Goal: Information Seeking & Learning: Learn about a topic

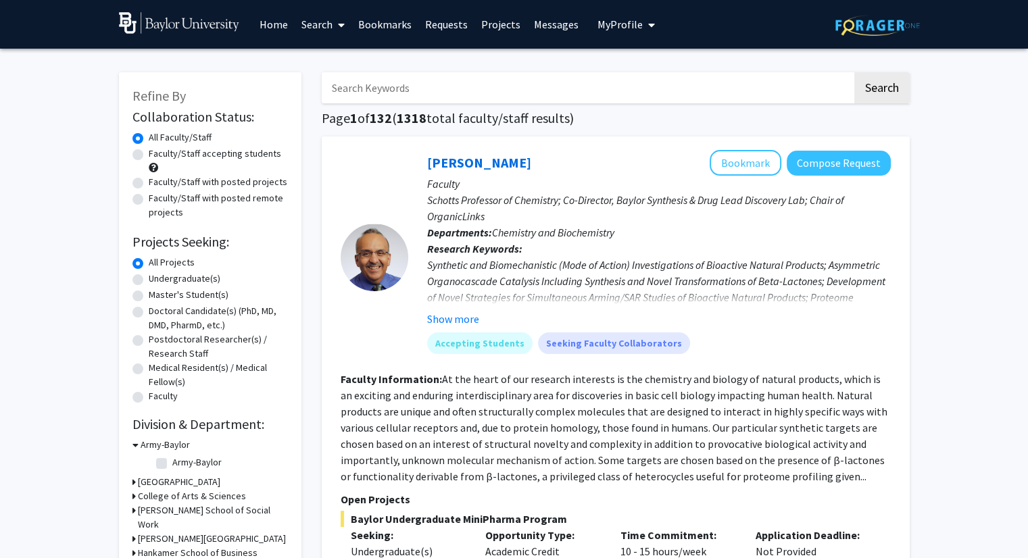
click at [618, 18] on span "My Profile" at bounding box center [620, 25] width 45 height 14
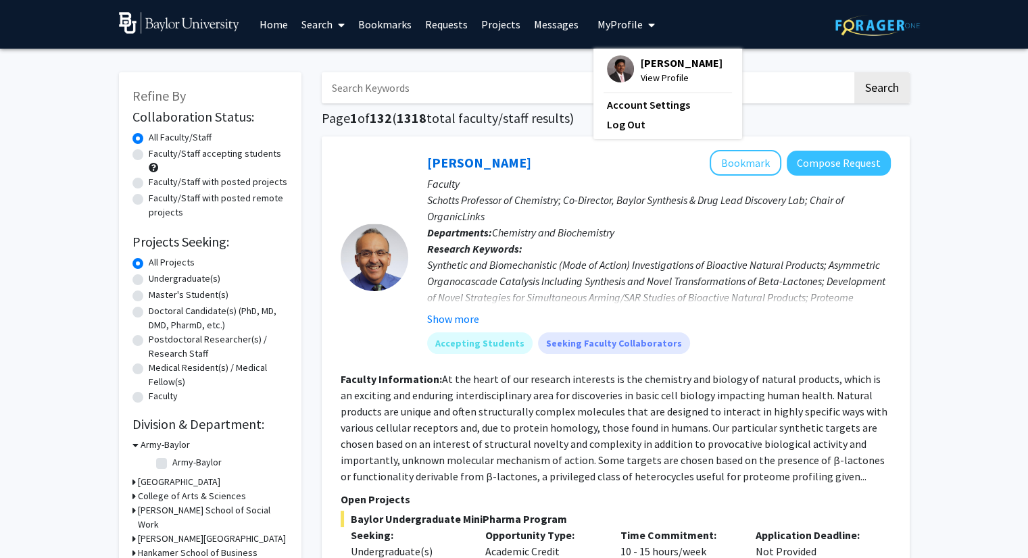
click at [642, 70] on span "[PERSON_NAME]" at bounding box center [682, 62] width 82 height 15
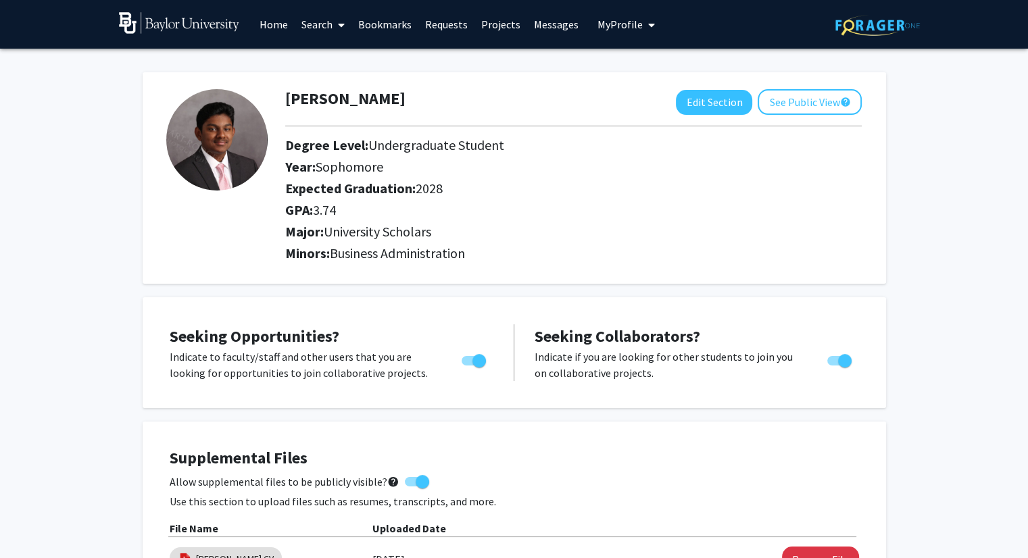
click at [625, 18] on span "My Profile" at bounding box center [620, 25] width 45 height 14
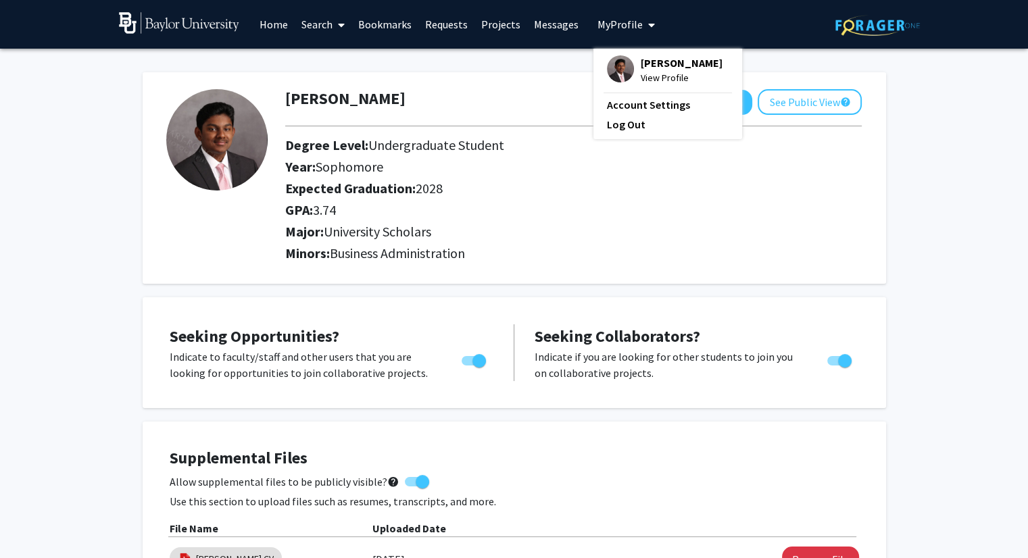
click at [552, 22] on link "Messages" at bounding box center [556, 24] width 58 height 47
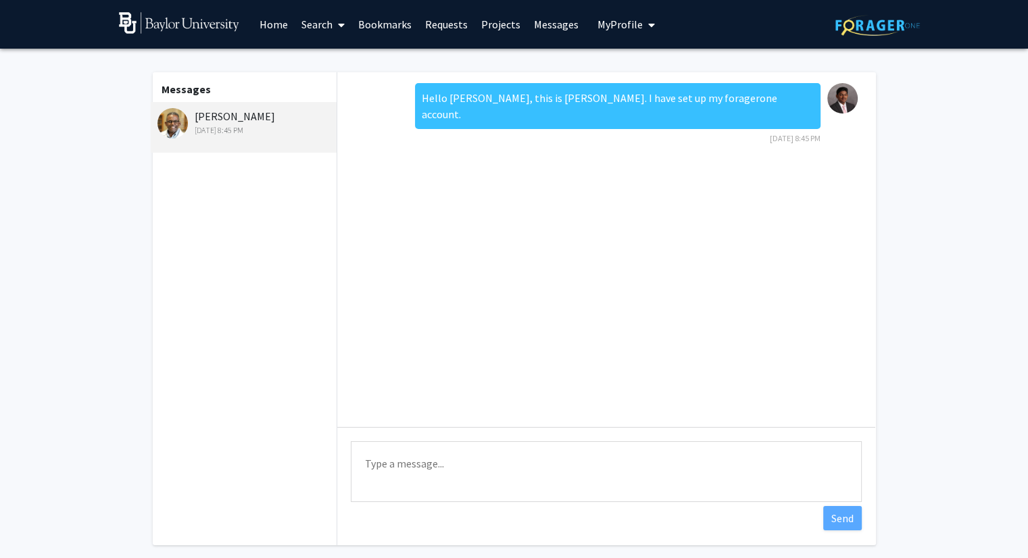
click at [220, 114] on div "[PERSON_NAME] [DATE] 8:45 PM" at bounding box center [245, 122] width 176 height 28
click at [166, 120] on img at bounding box center [172, 123] width 30 height 30
click at [445, 20] on link "Requests" at bounding box center [446, 24] width 56 height 47
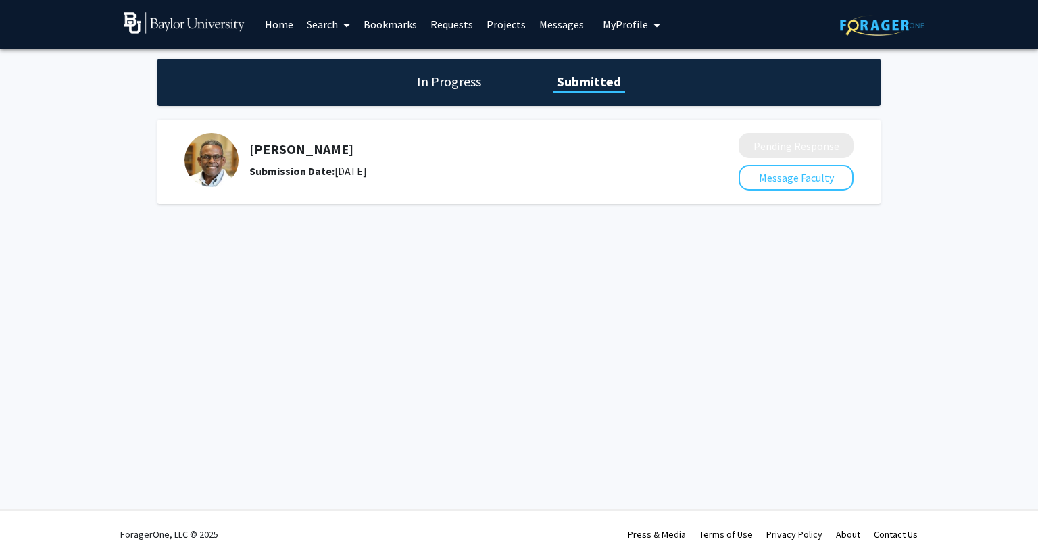
click at [275, 149] on h5 "[PERSON_NAME]" at bounding box center [458, 149] width 418 height 16
click at [339, 35] on span at bounding box center [344, 24] width 12 height 47
click at [335, 60] on span "Faculty/Staff" at bounding box center [349, 62] width 99 height 27
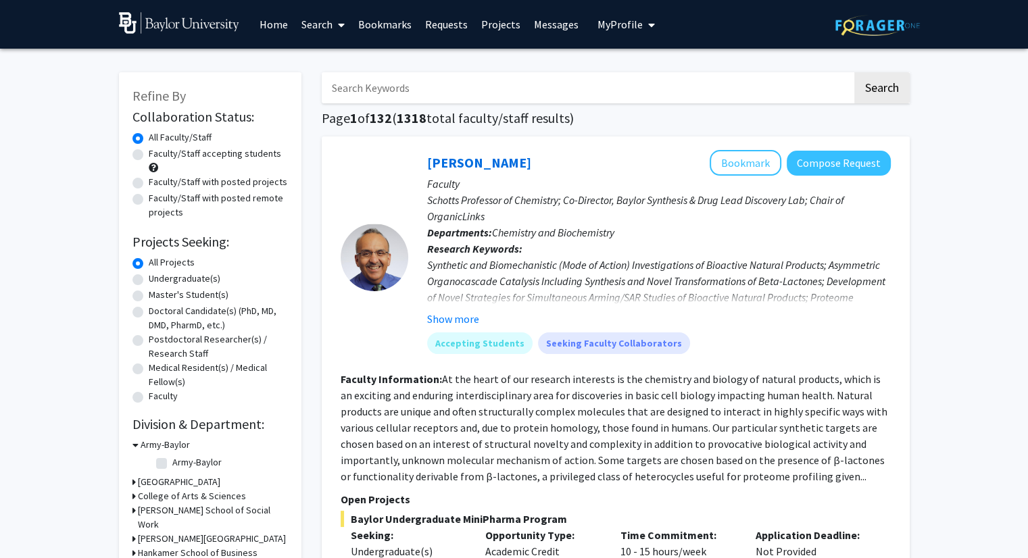
click at [360, 87] on input "Search Keywords" at bounding box center [587, 87] width 531 height 31
type input "[PERSON_NAME]"
click at [854, 72] on button "Search" at bounding box center [881, 87] width 55 height 31
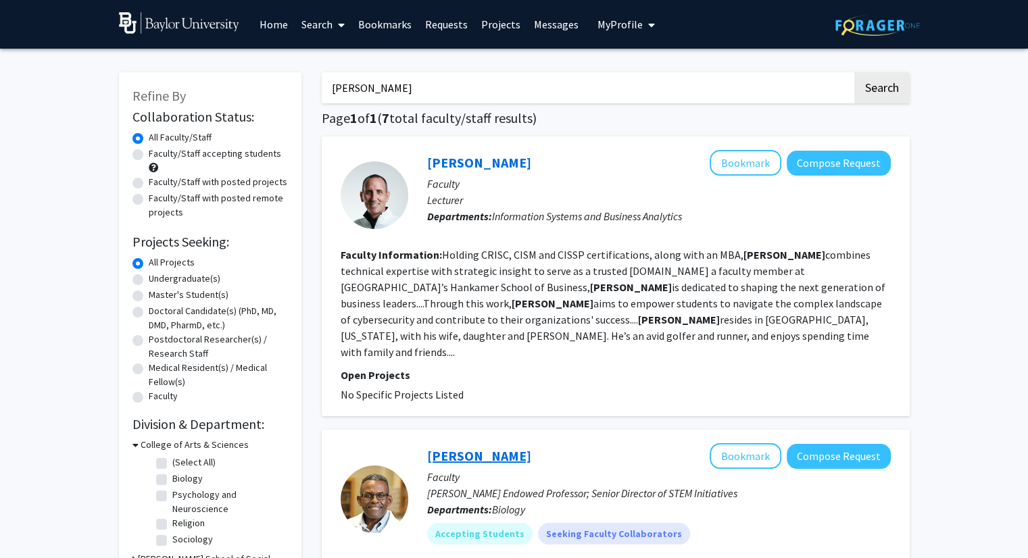
click at [473, 447] on link "[PERSON_NAME]" at bounding box center [479, 455] width 104 height 17
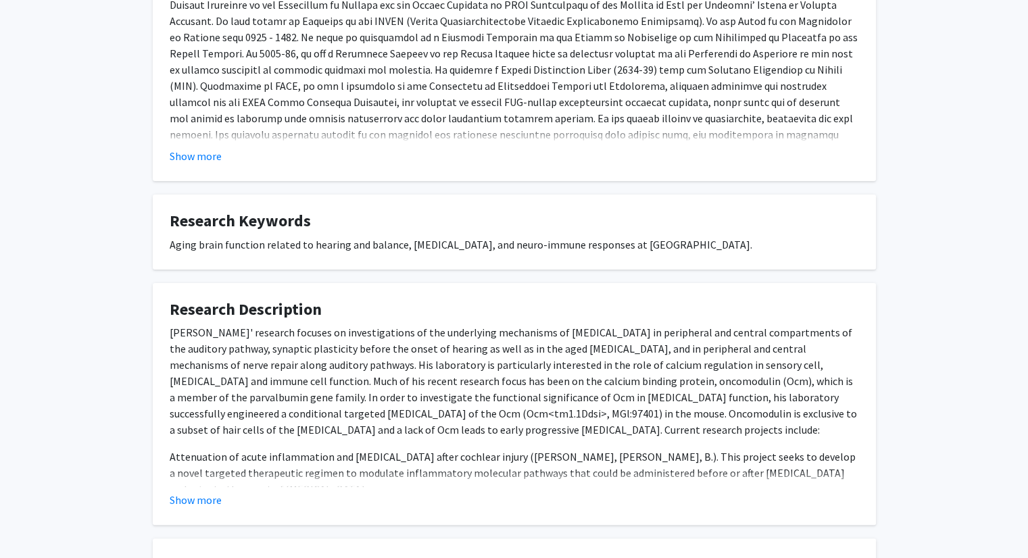
scroll to position [308, 0]
click at [216, 502] on button "Show more" at bounding box center [196, 499] width 52 height 16
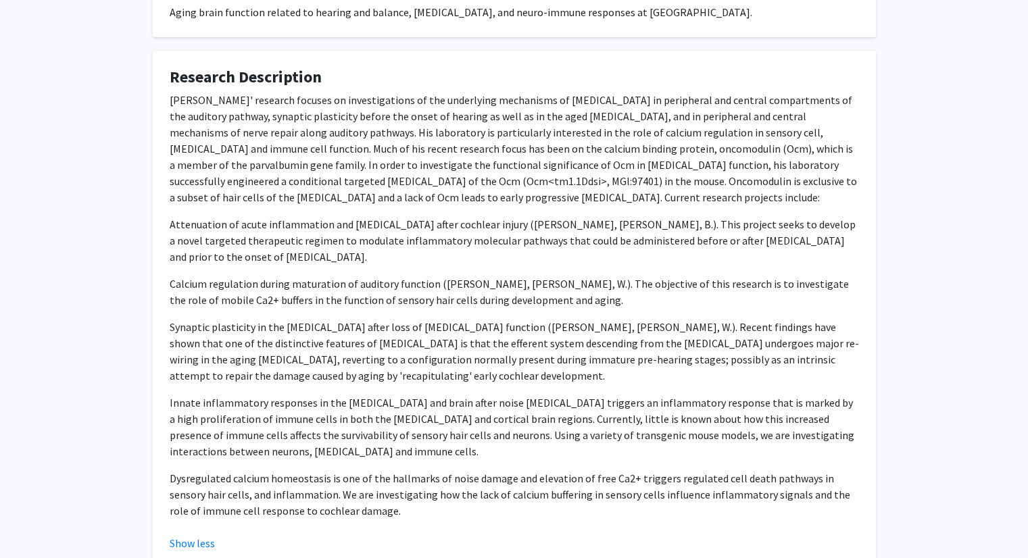
scroll to position [541, 0]
click at [486, 139] on span "[PERSON_NAME]' research focuses on investigations of the underlying mechanisms …" at bounding box center [513, 147] width 687 height 111
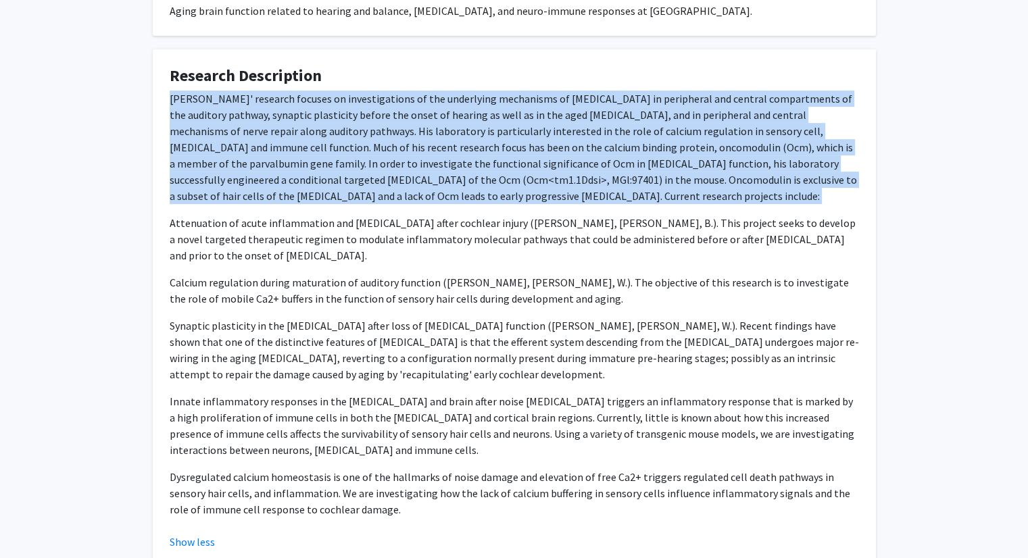
click at [486, 139] on span "[PERSON_NAME]' research focuses on investigations of the underlying mechanisms …" at bounding box center [513, 147] width 687 height 111
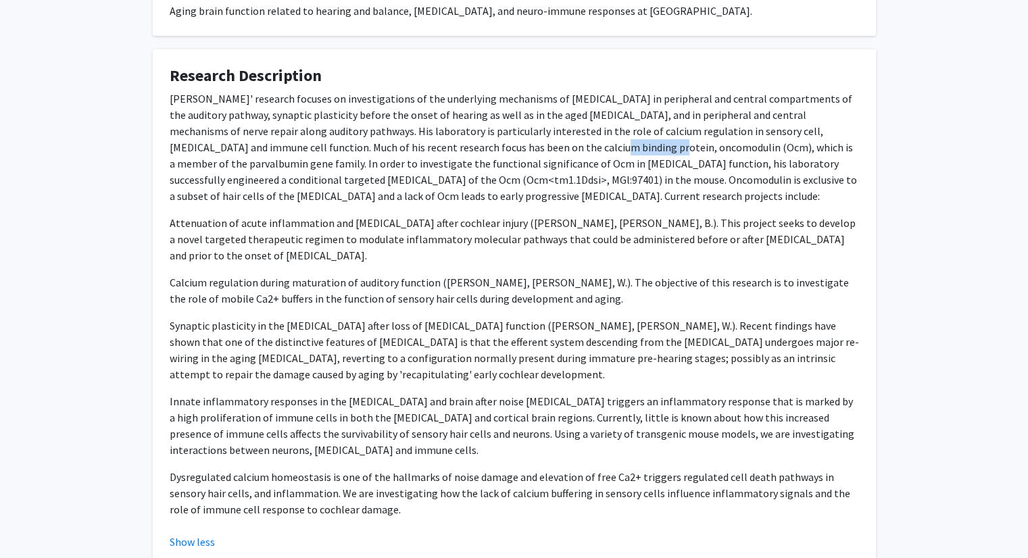
click at [486, 139] on span "[PERSON_NAME]' research focuses on investigations of the underlying mechanisms …" at bounding box center [513, 147] width 687 height 111
